Goal: Information Seeking & Learning: Learn about a topic

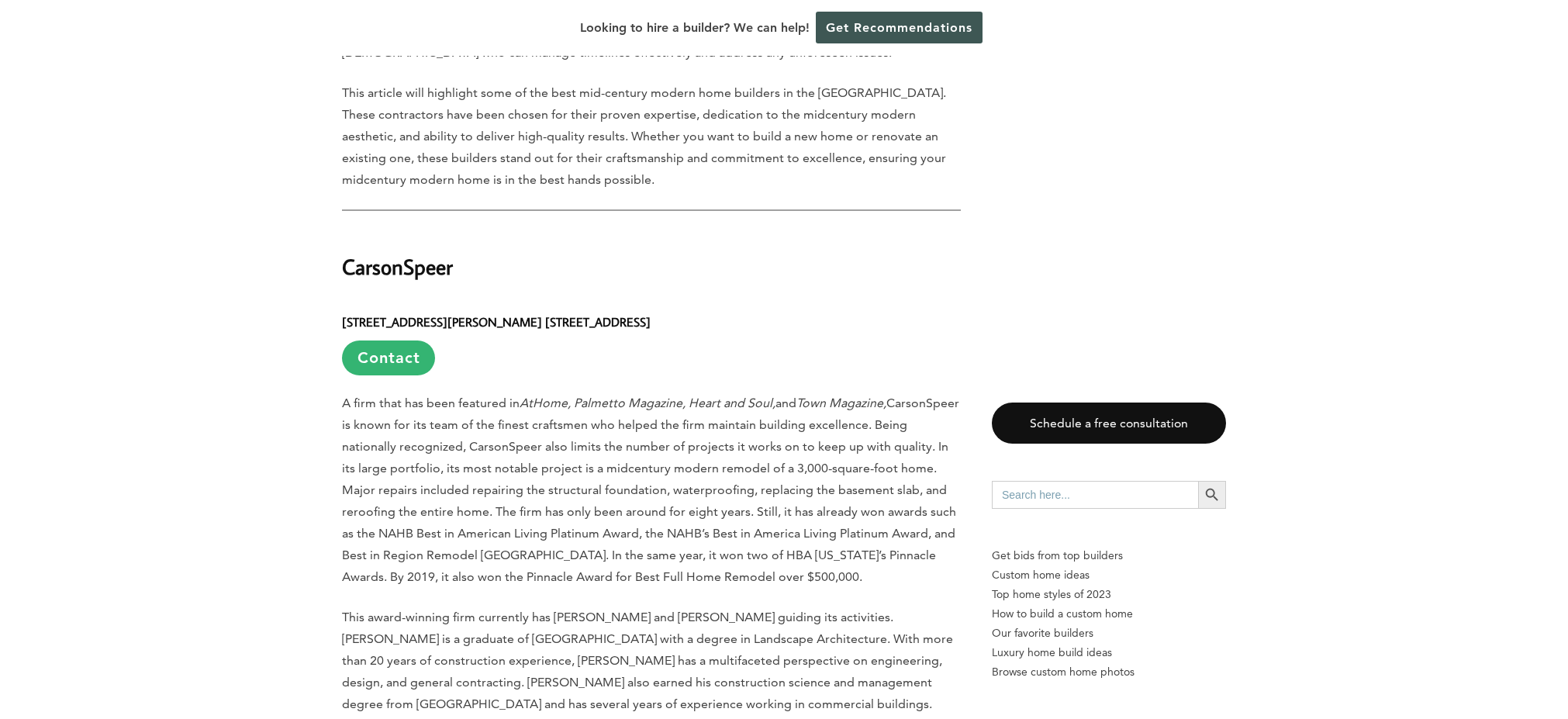
scroll to position [1122, 0]
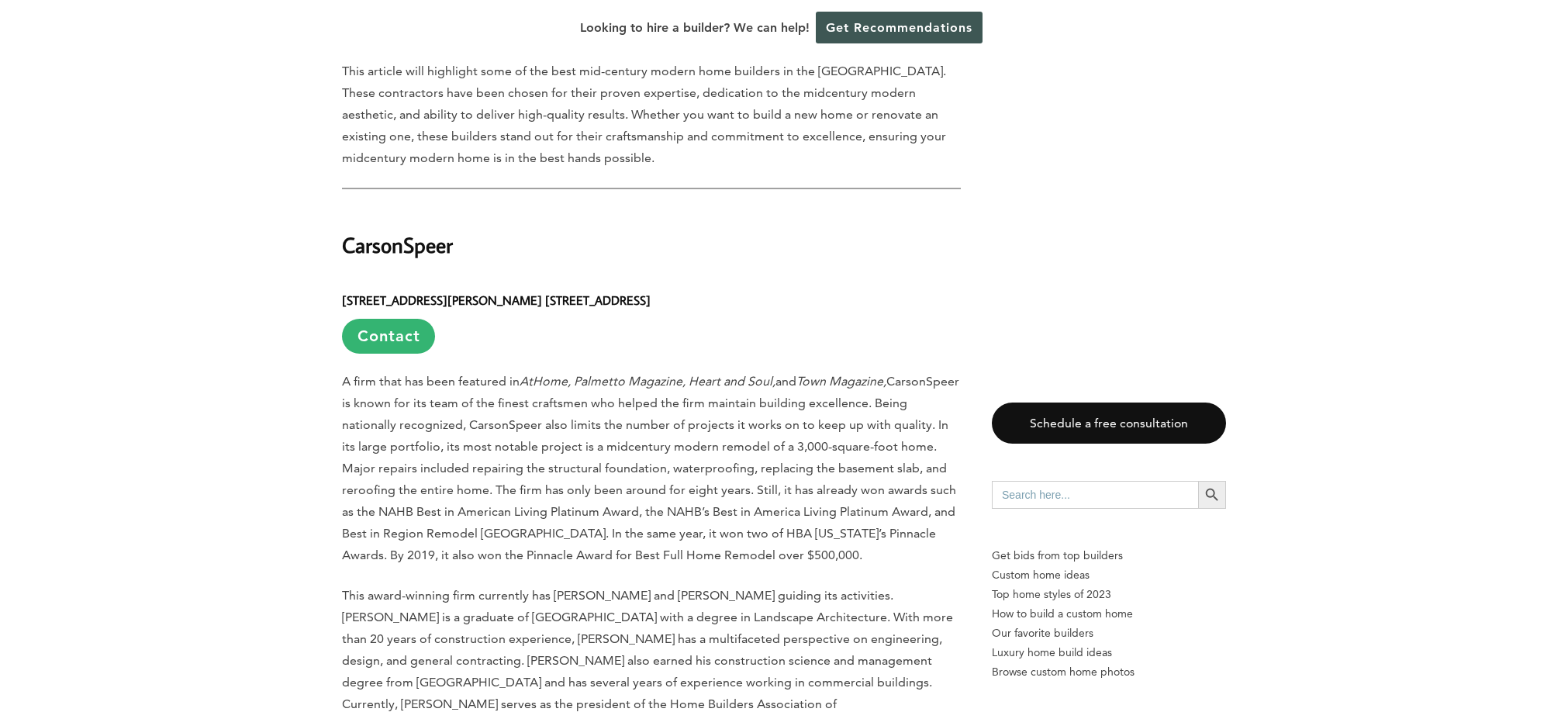
click at [411, 208] on h2 "CarsonSpeer" at bounding box center [651, 235] width 619 height 54
copy h2 "CarsonSpeer"
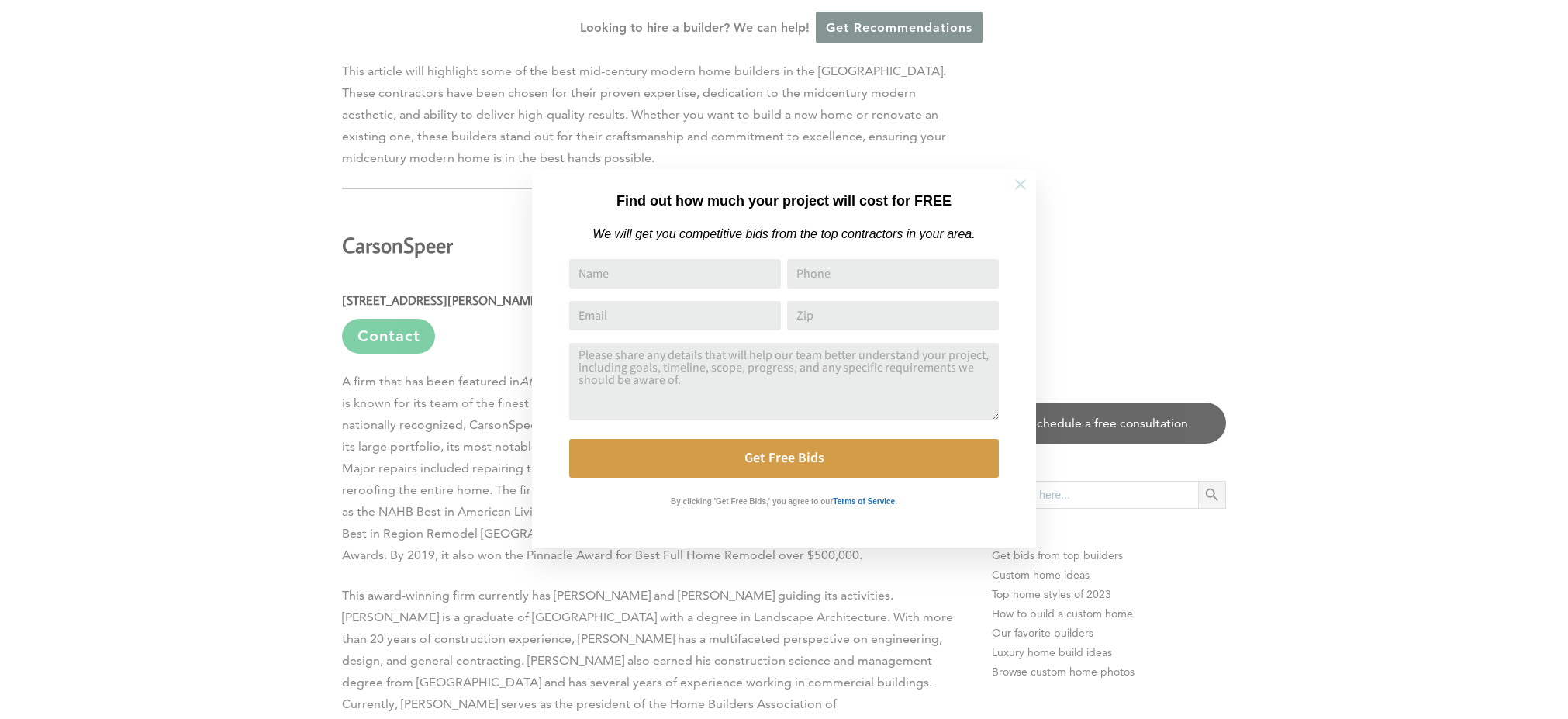
click at [1029, 170] on button at bounding box center [1021, 184] width 54 height 54
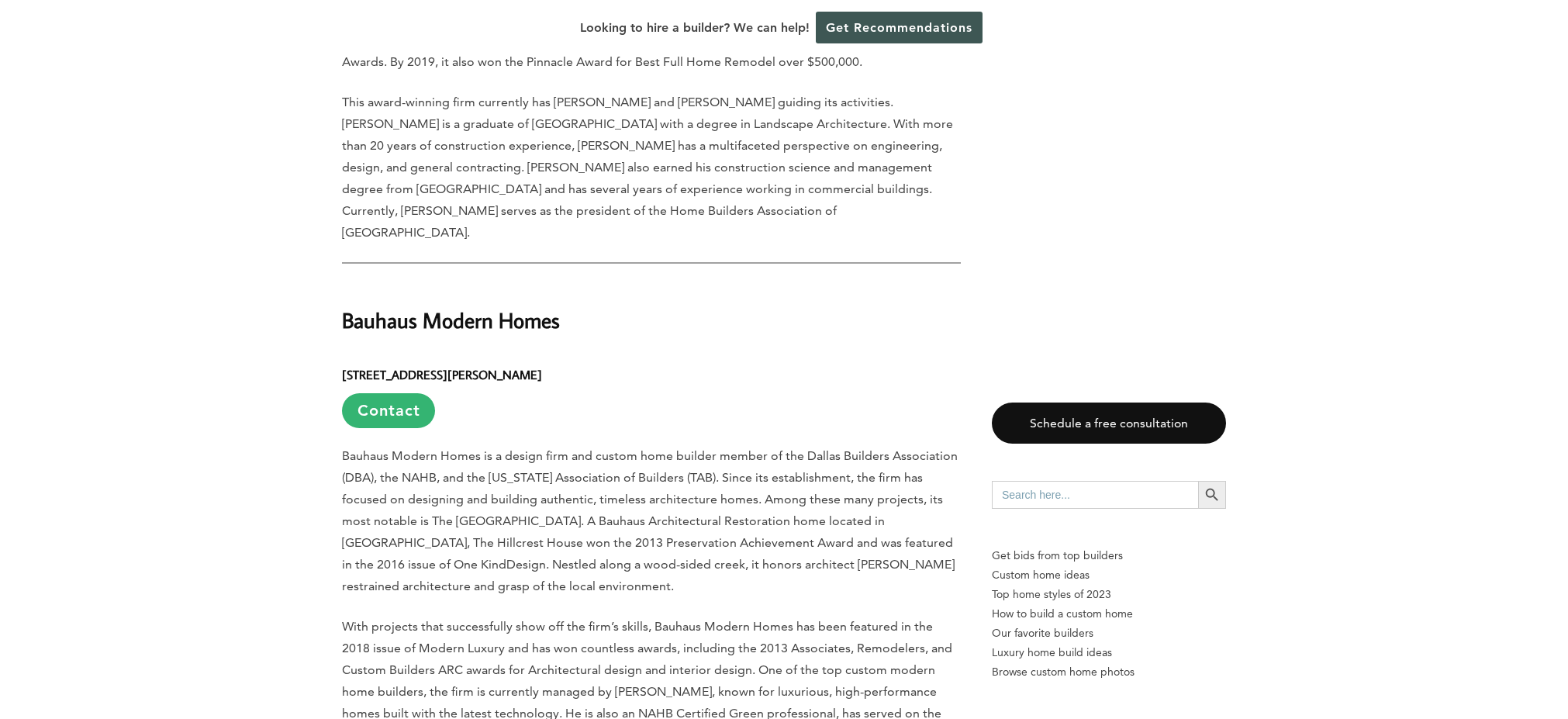
scroll to position [1626, 0]
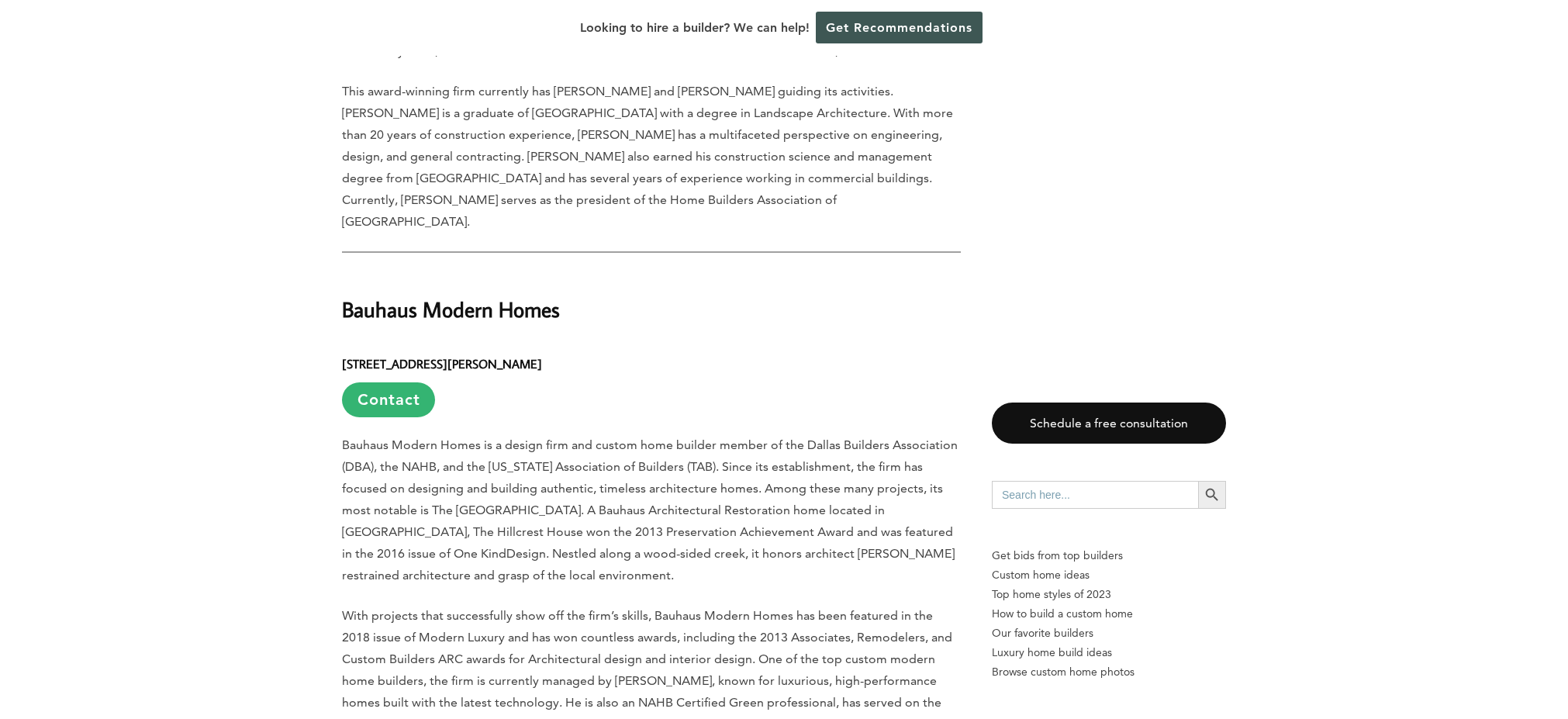
click at [462, 271] on h2 "Bauhaus Modern Homes" at bounding box center [651, 298] width 619 height 54
